Goal: Find specific page/section: Find specific page/section

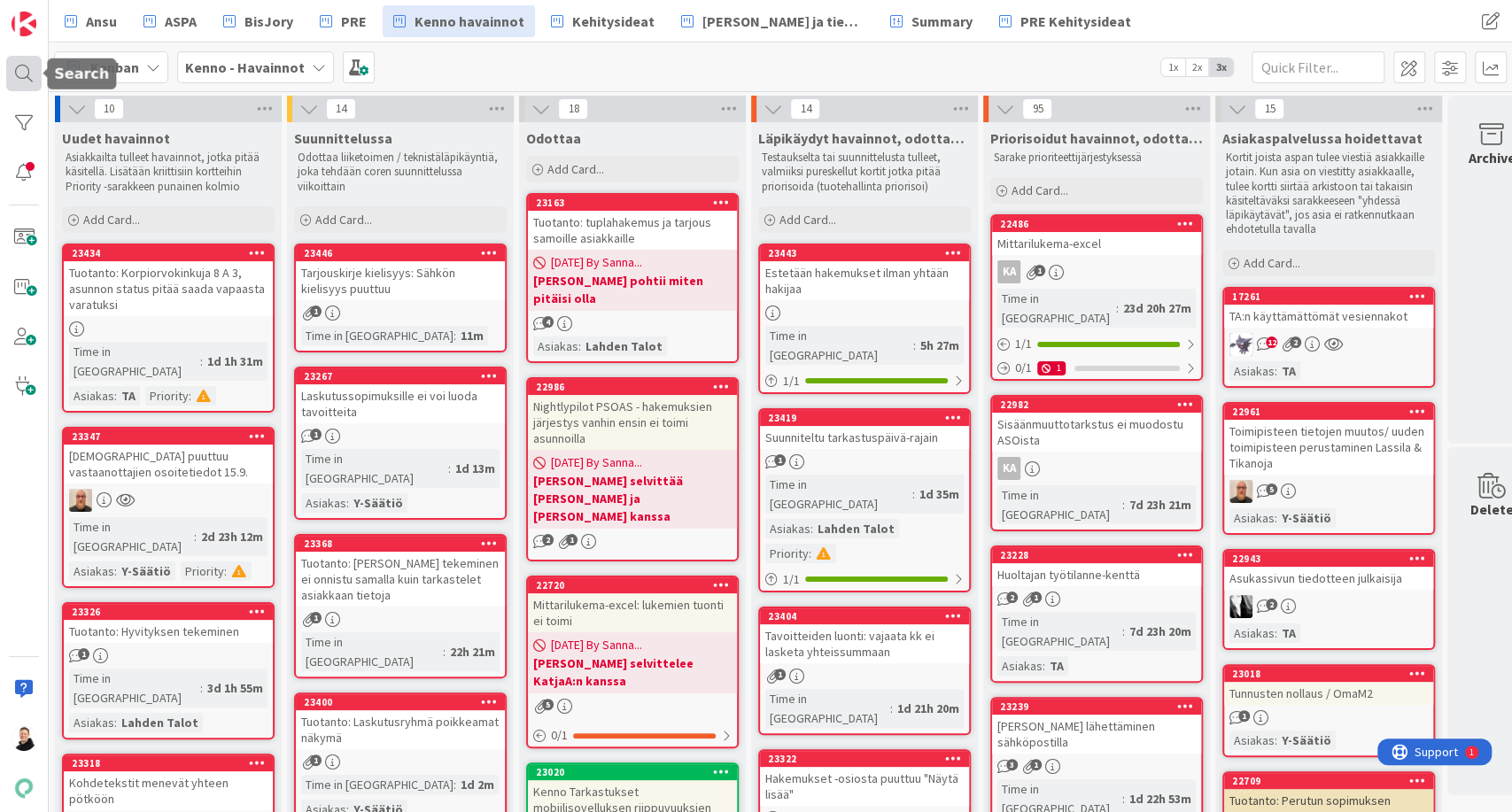
click at [26, 70] on div at bounding box center [24, 73] width 35 height 35
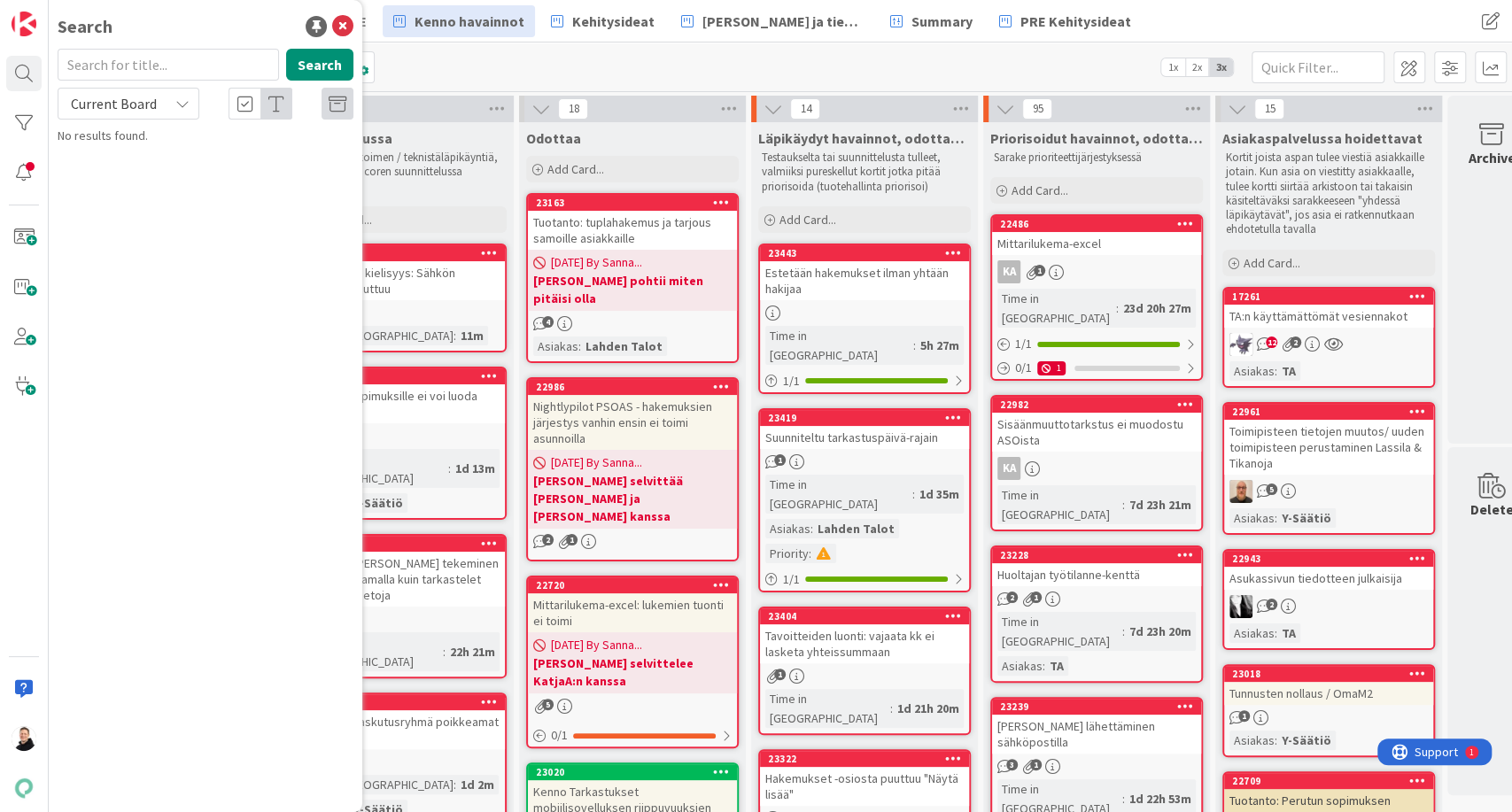
click at [156, 105] on span "Current Board" at bounding box center [113, 103] width 92 height 24
click at [128, 177] on span "All Boards" at bounding box center [159, 177] width 184 height 26
click at [135, 67] on input "text" at bounding box center [168, 64] width 221 height 32
paste input "22295"
type input "22295"
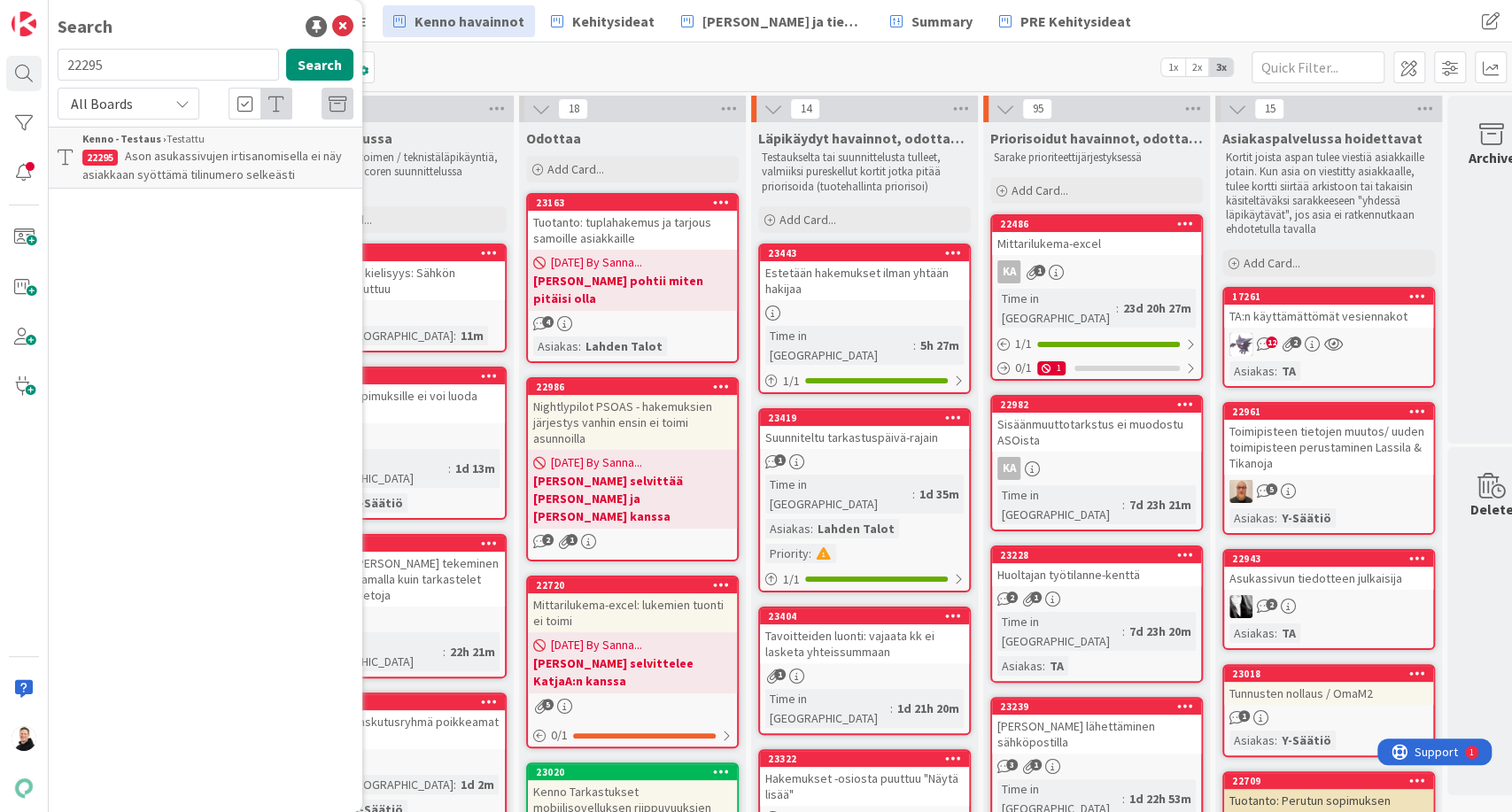
click at [186, 167] on span "Ason asukassivujen irtisanomisella ei näy asiakkaan syöttämä tilinumero selkeäs…" at bounding box center [212, 165] width 260 height 34
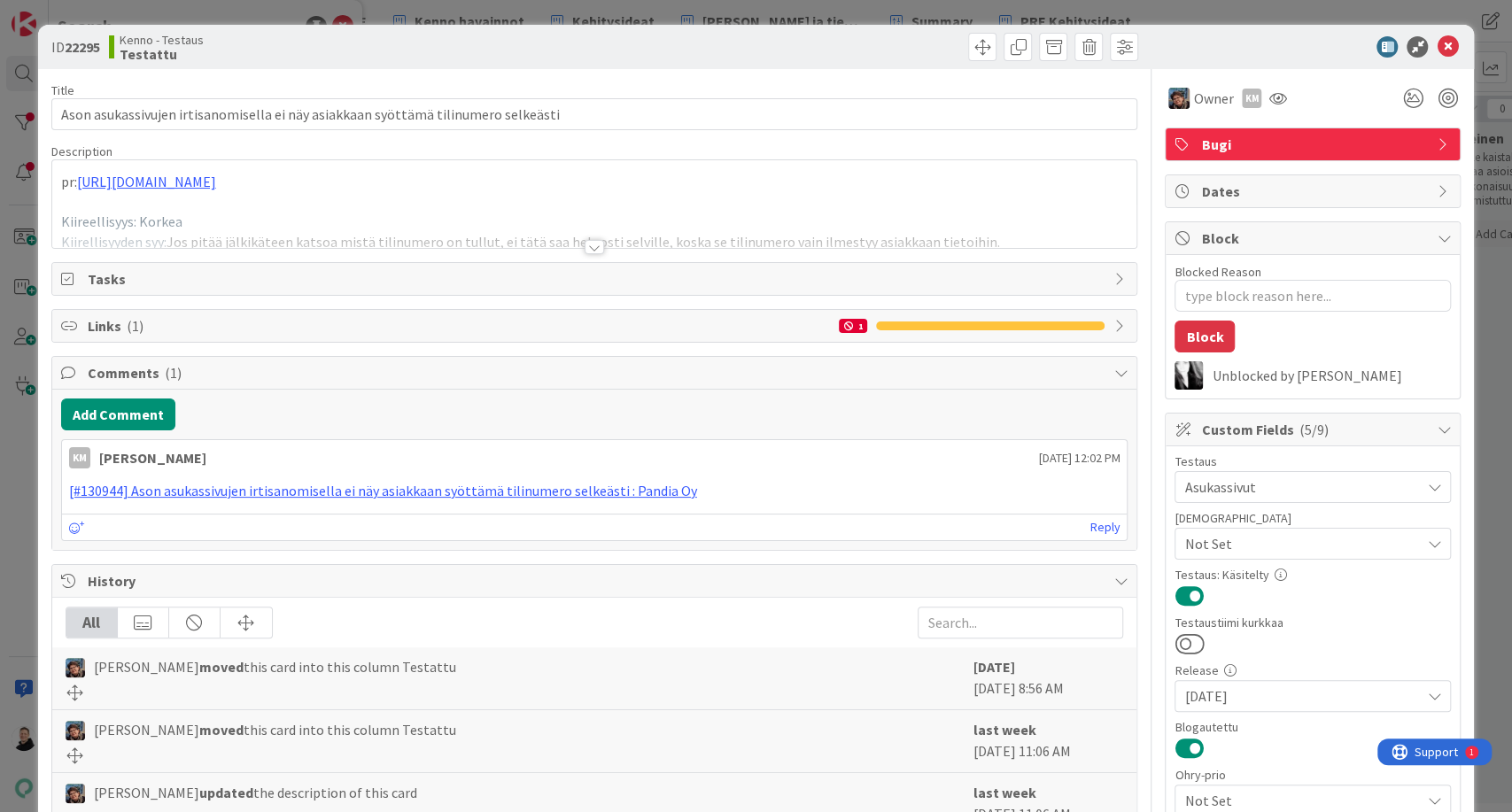
click at [588, 250] on div at bounding box center [594, 247] width 19 height 15
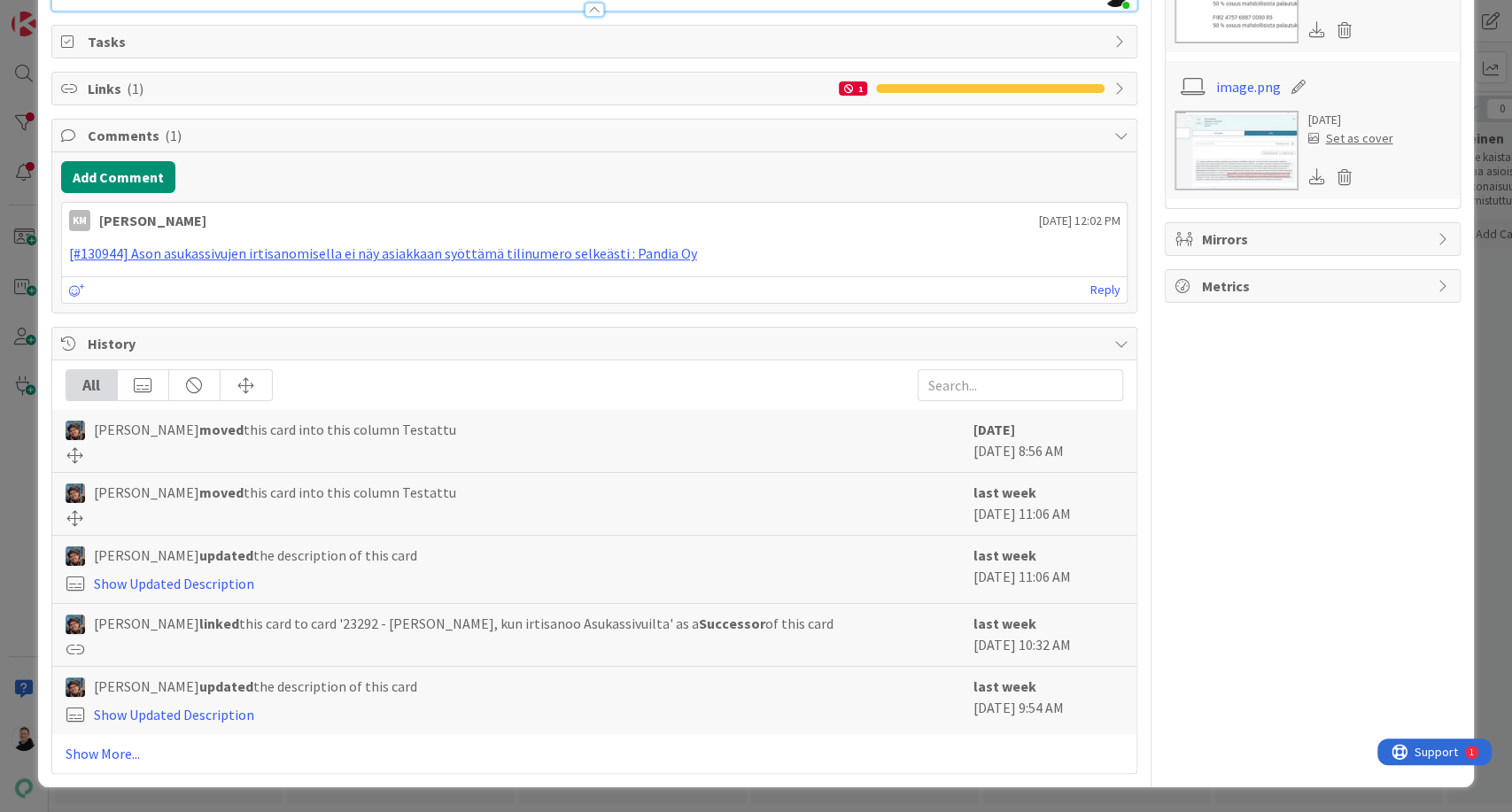
scroll to position [7167, 0]
copy li "23292"
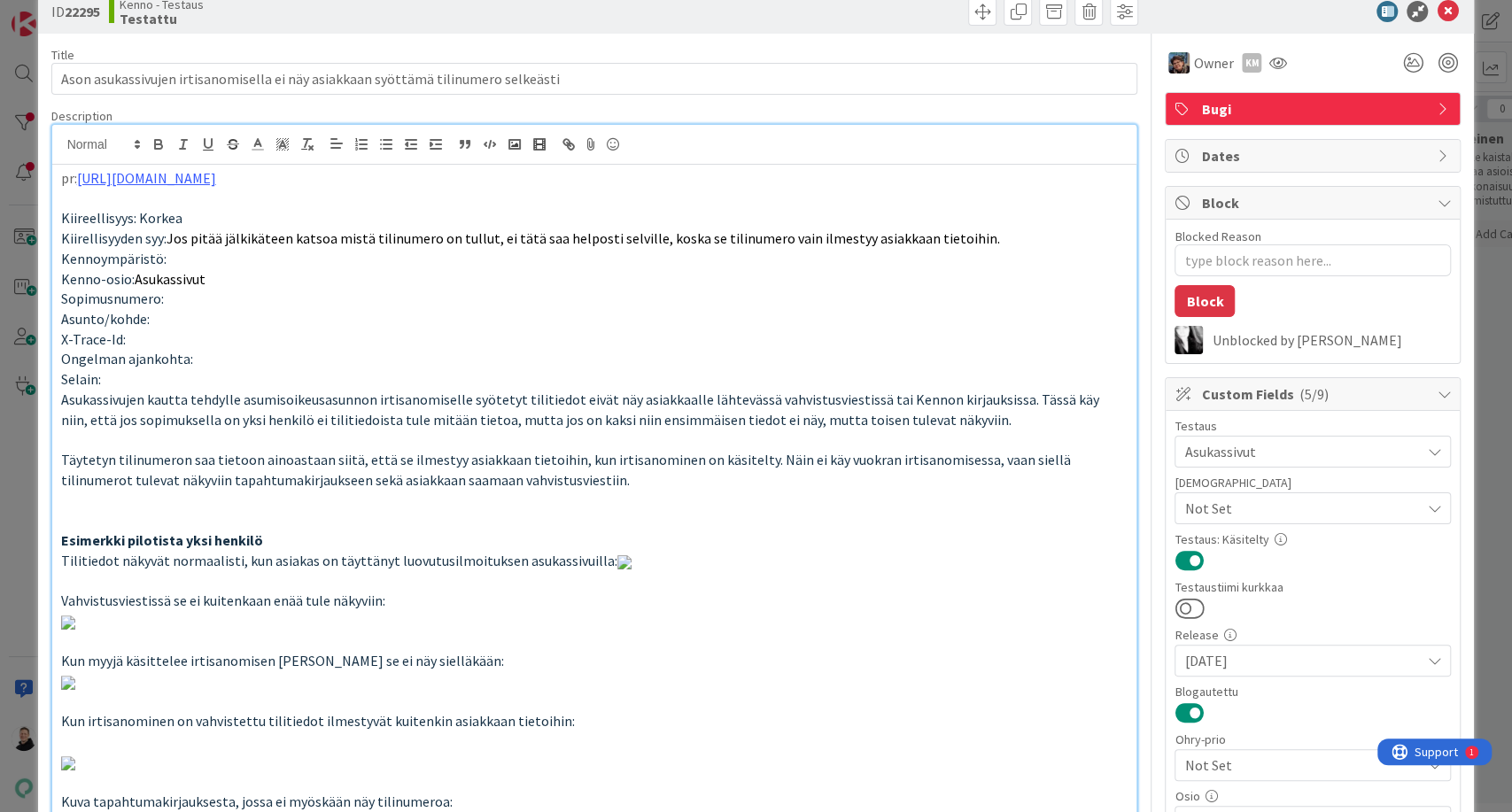
scroll to position [0, 0]
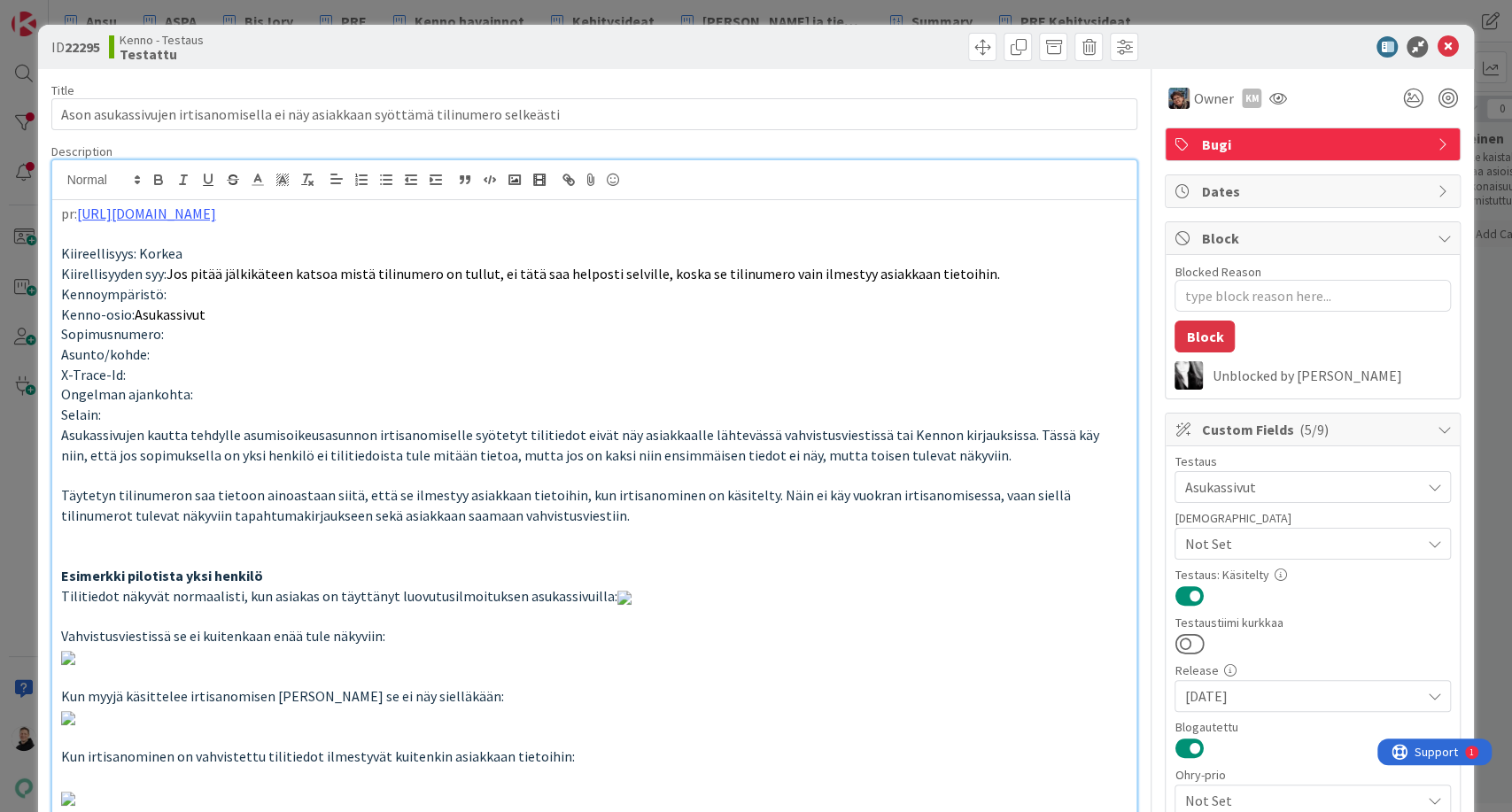
type textarea "x"
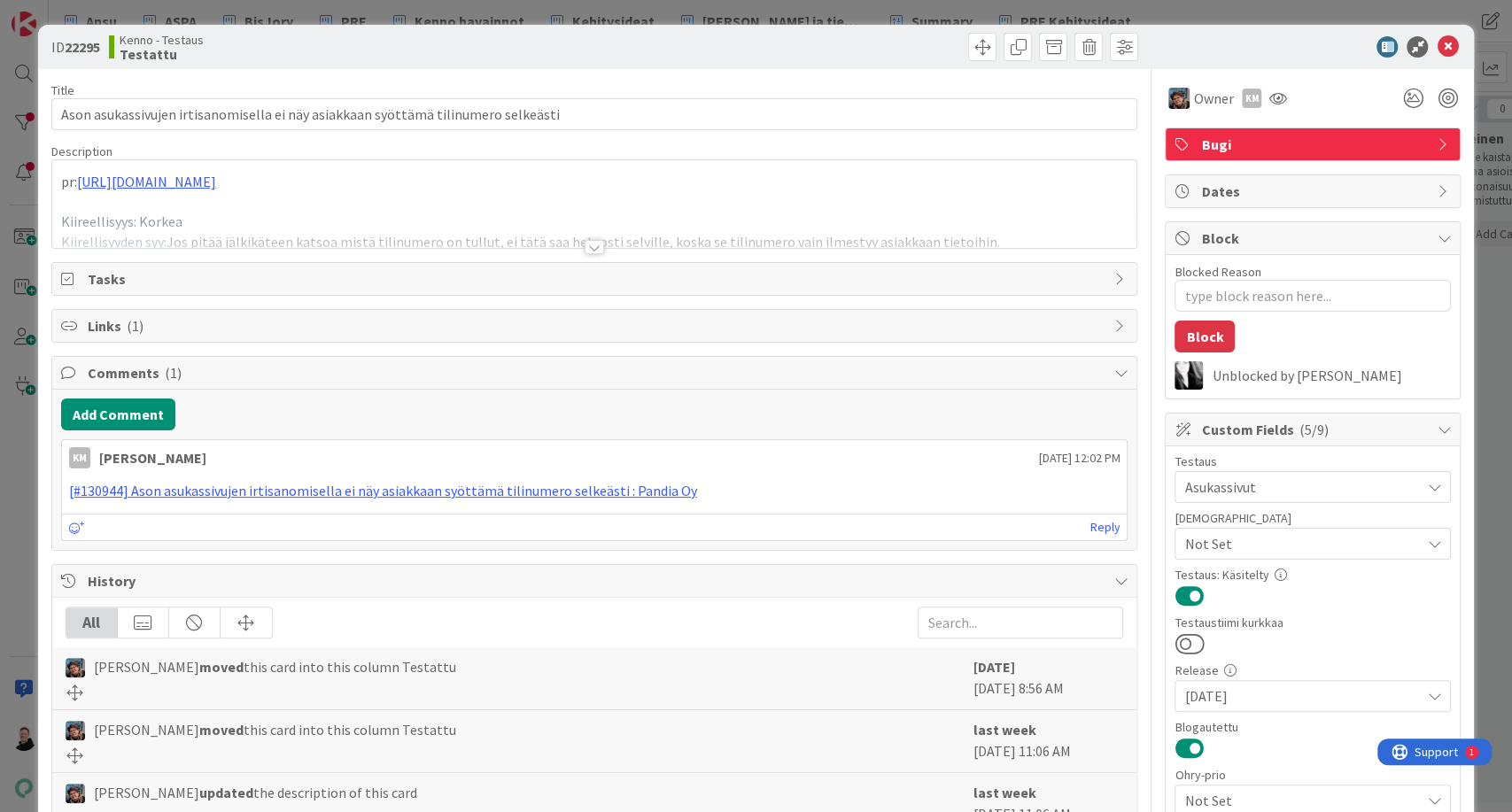
type textarea "x"
click at [1437, 42] on icon at bounding box center [1447, 46] width 21 height 21
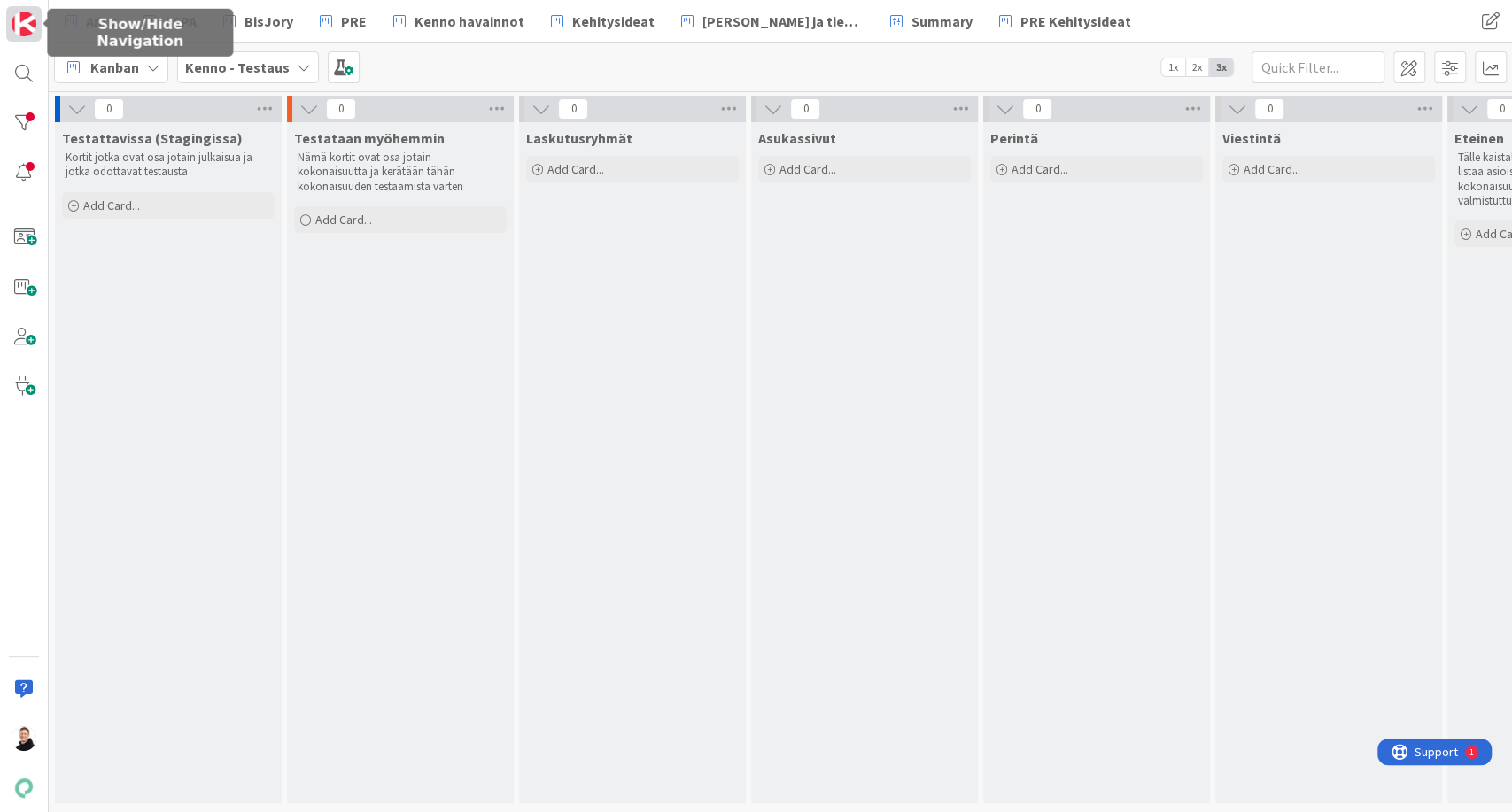
click at [20, 41] on link at bounding box center [24, 24] width 35 height 35
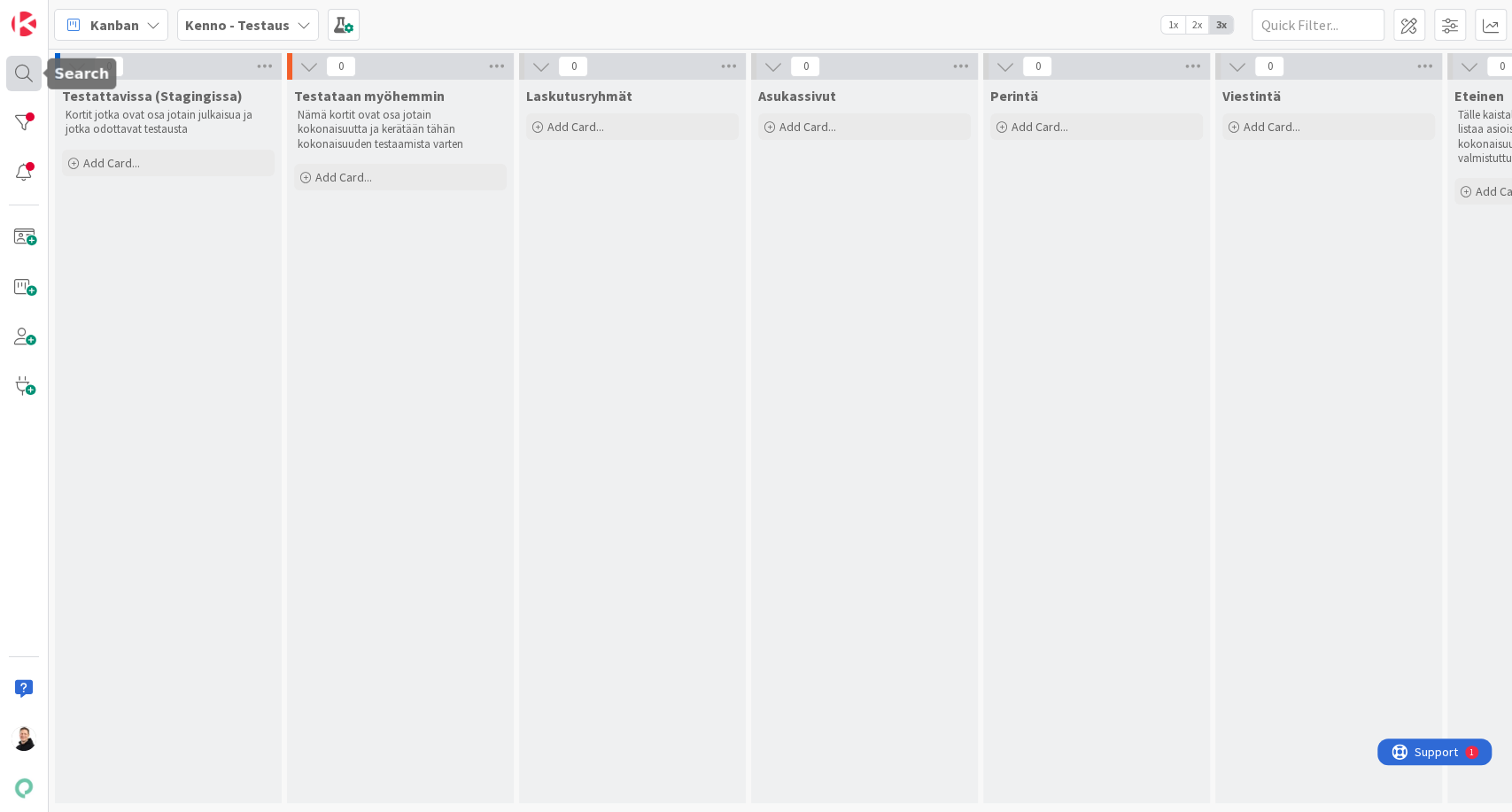
click at [22, 64] on div at bounding box center [24, 73] width 35 height 35
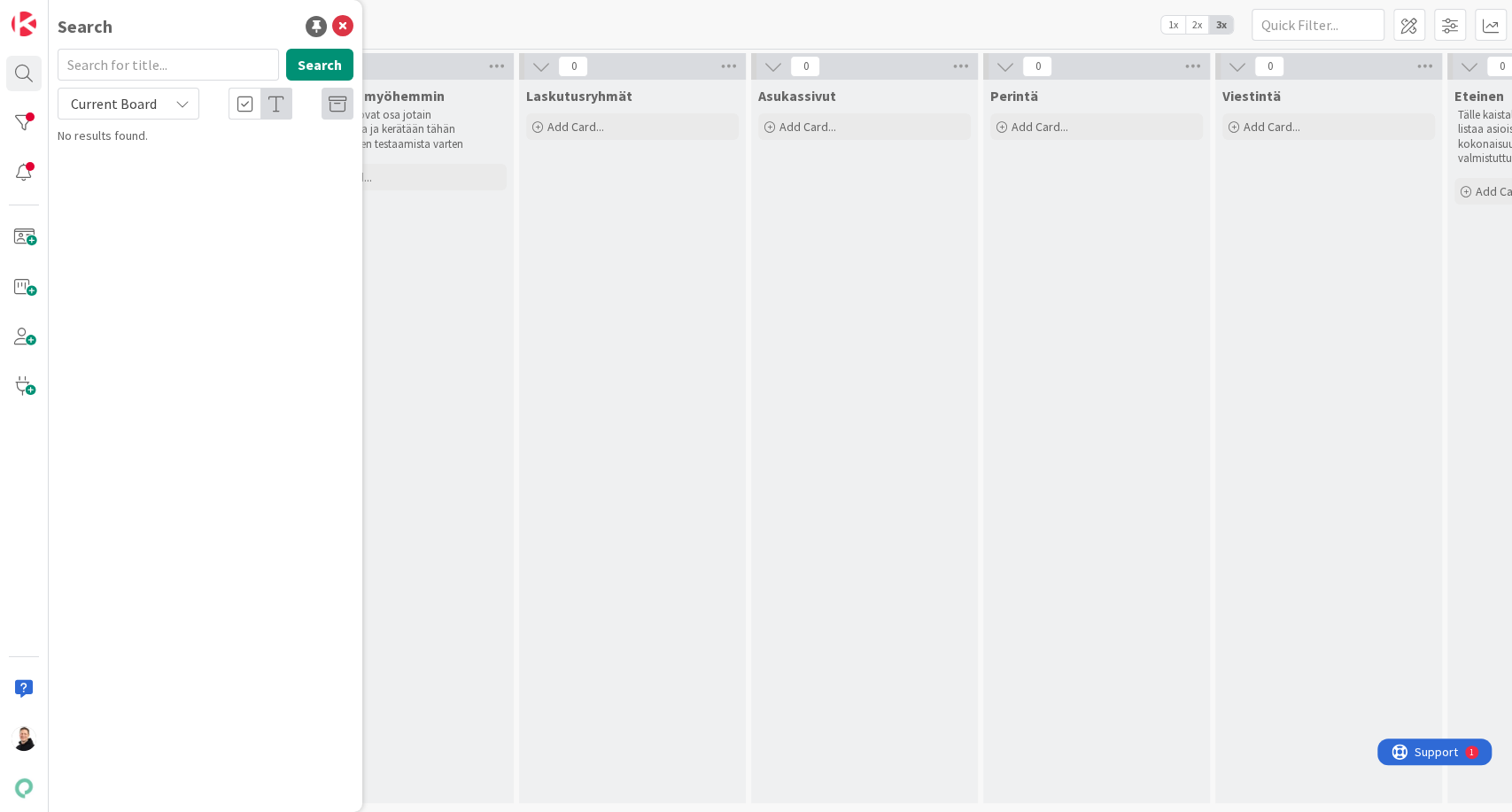
click at [172, 115] on div "Current Board" at bounding box center [128, 103] width 142 height 32
click at [132, 169] on span "All Boards" at bounding box center [159, 177] width 184 height 26
click at [146, 66] on input "text" at bounding box center [168, 64] width 221 height 32
paste input "23292"
type input "23292"
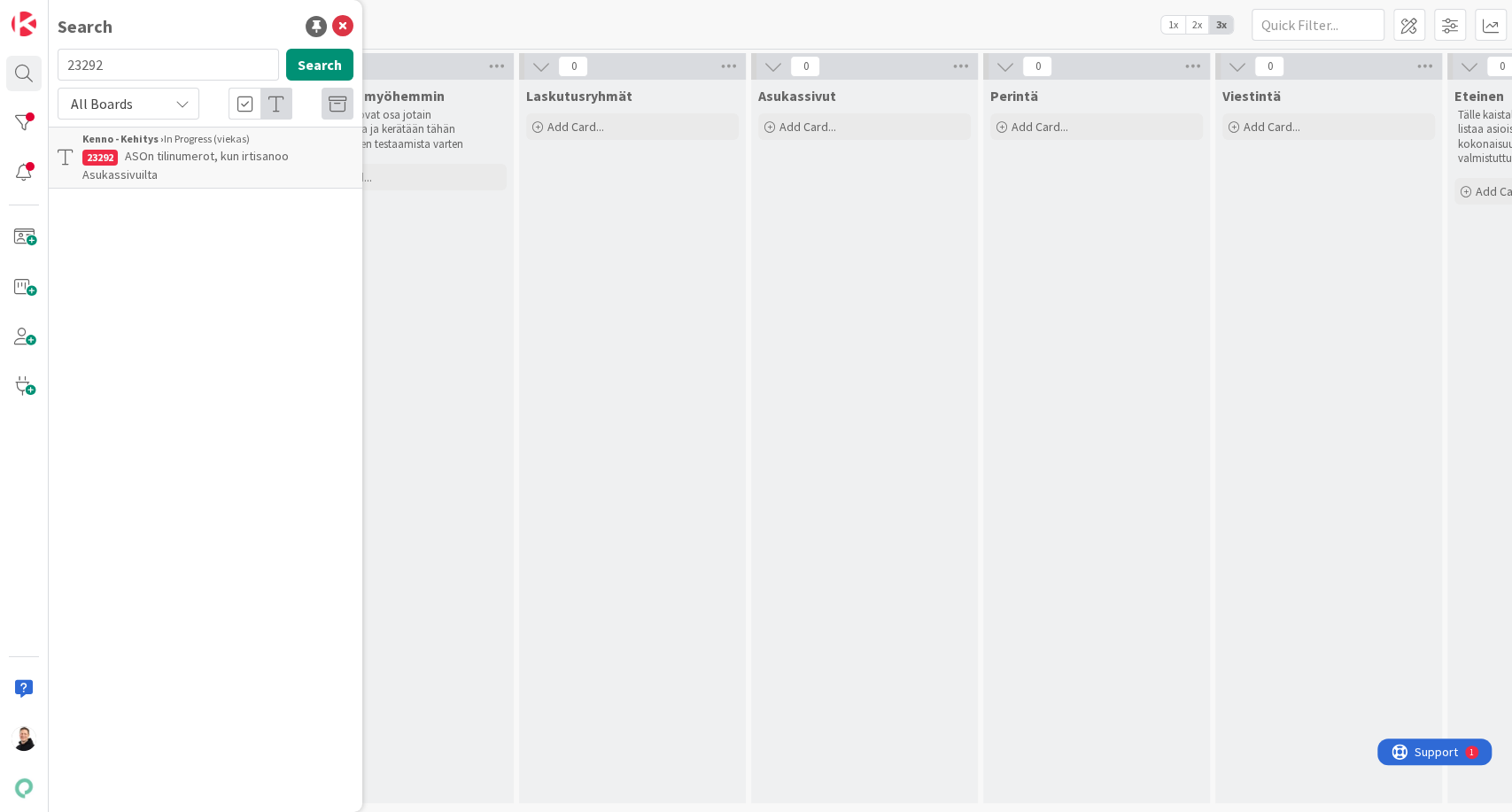
click at [171, 159] on span "ASOn tilinumerot, kun irtisanoo Asukassivuilta" at bounding box center [185, 165] width 206 height 34
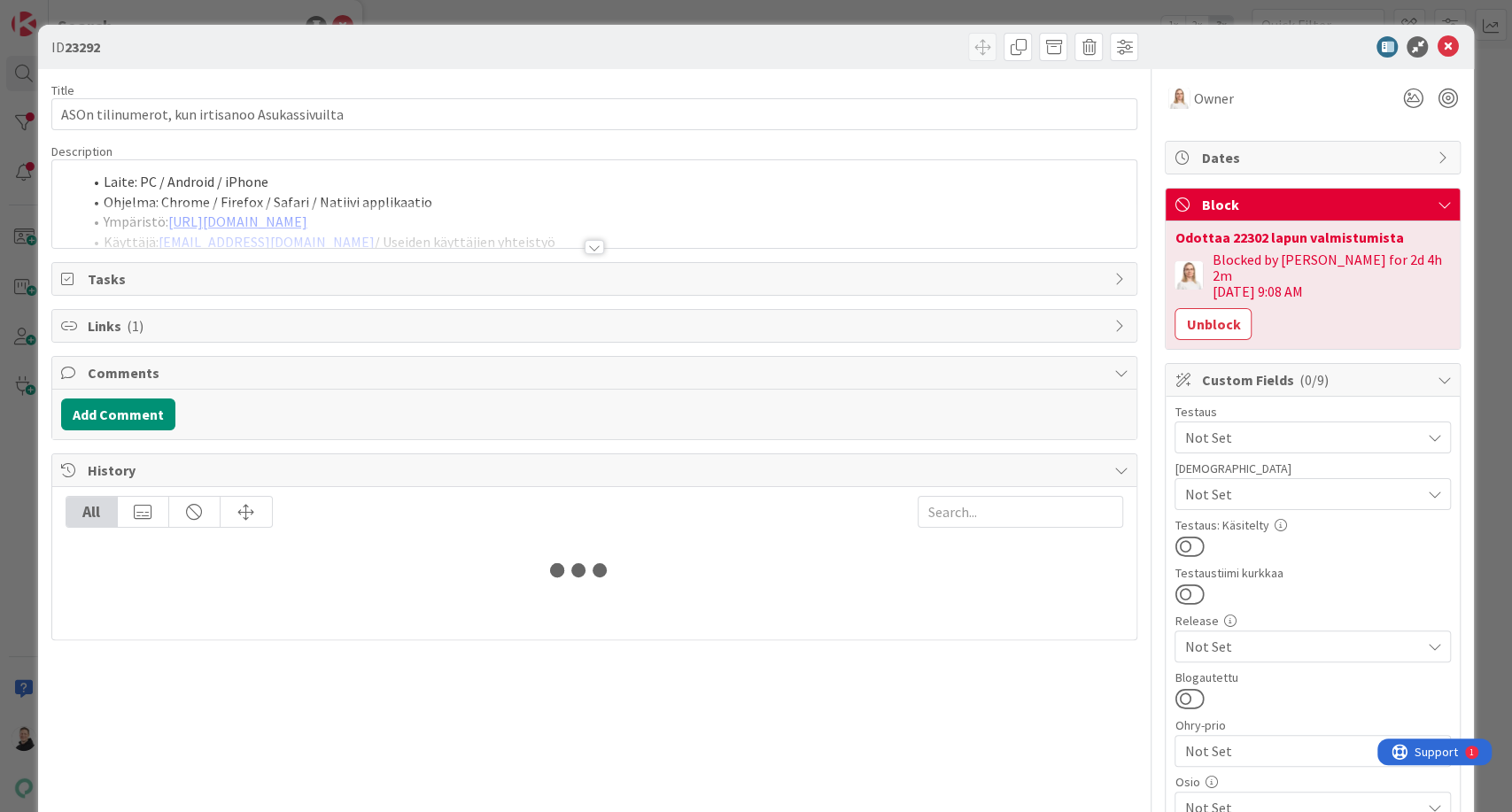
click at [171, 159] on body "Search 23292 Search All Boards Current Board All Boards No results found. Kanba…" at bounding box center [756, 406] width 1512 height 812
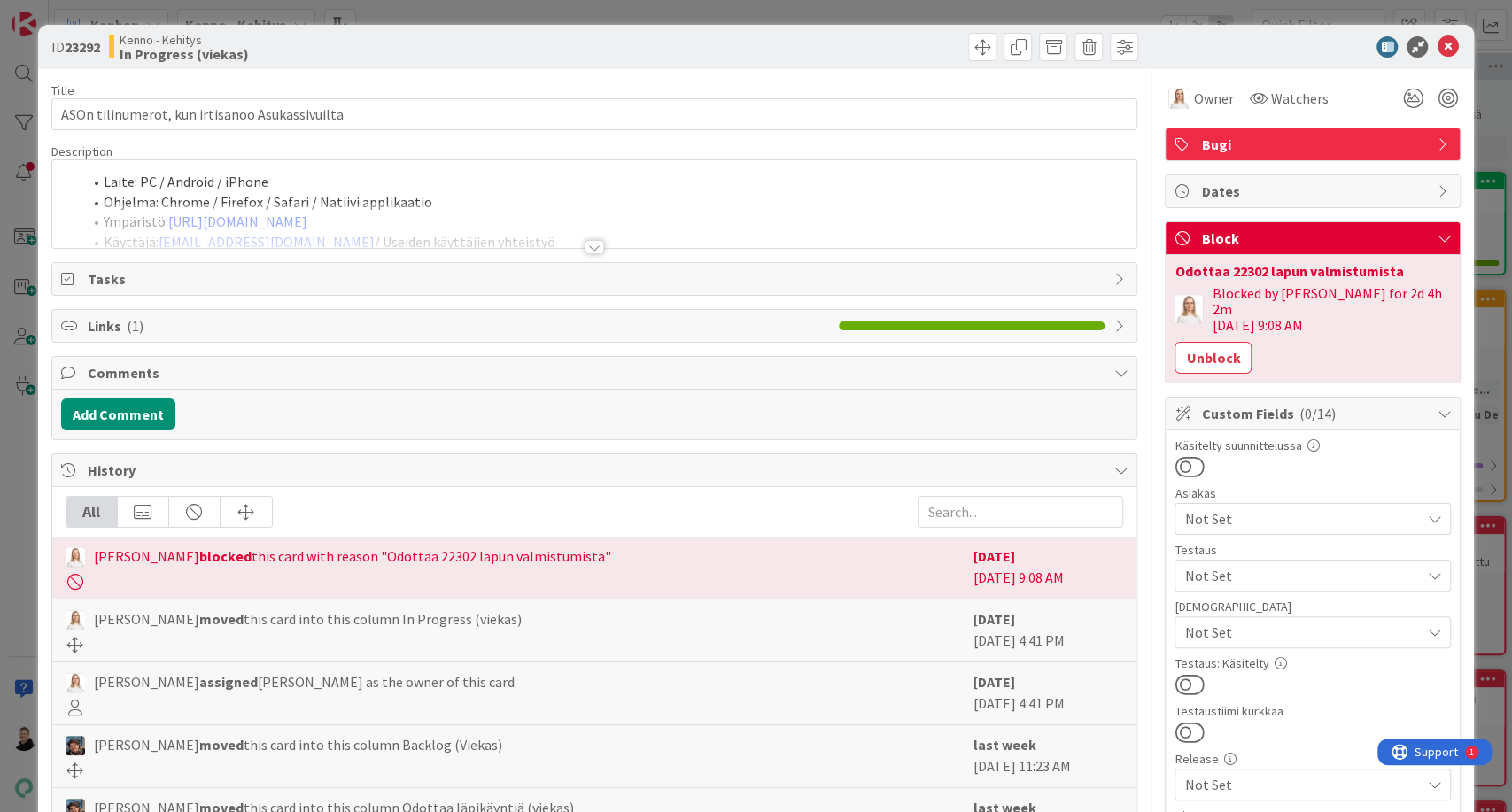
click at [584, 244] on div at bounding box center [594, 247] width 19 height 15
